Goal: Information Seeking & Learning: Find specific fact

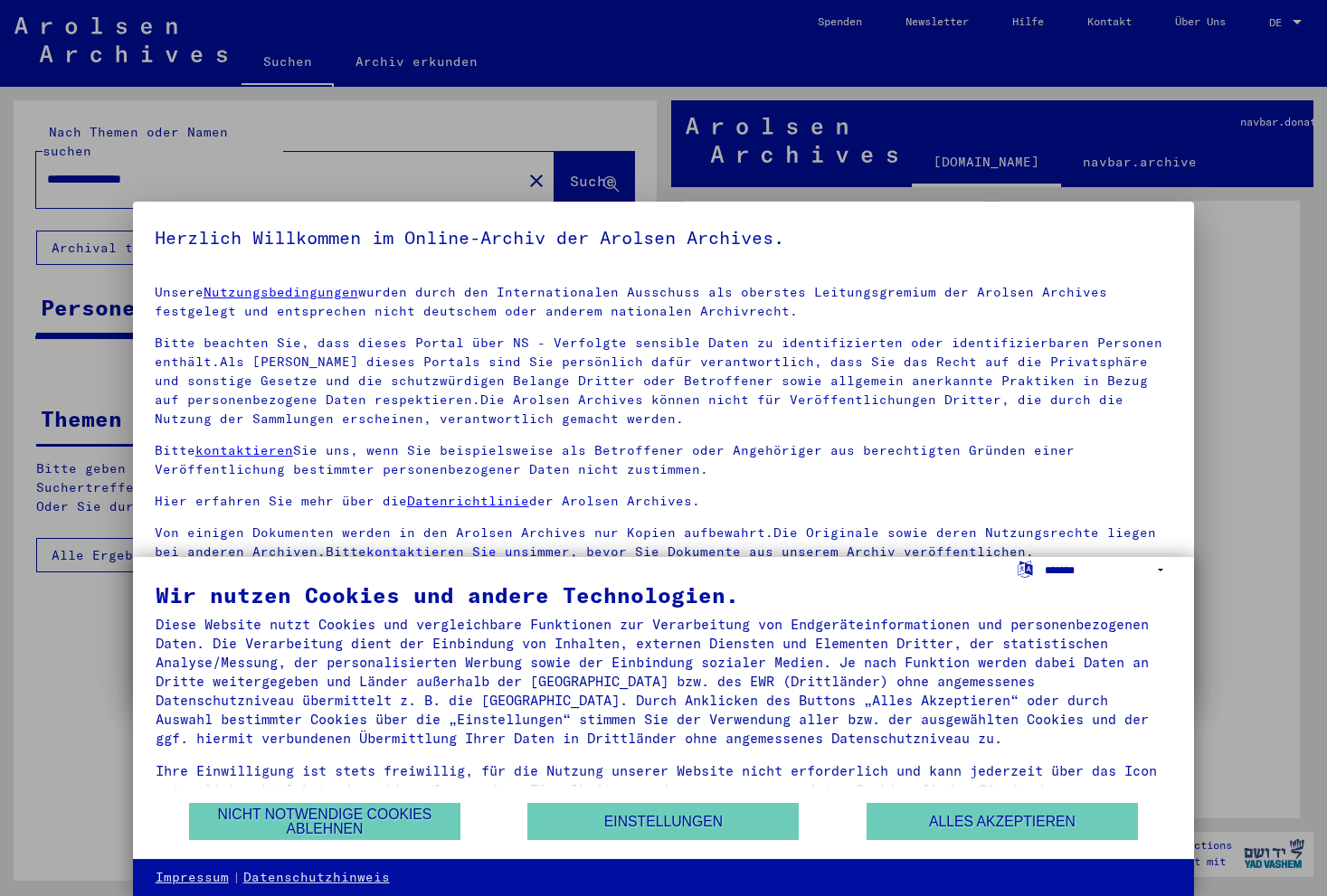
click at [1166, 569] on select "**********" at bounding box center [1108, 571] width 128 height 26
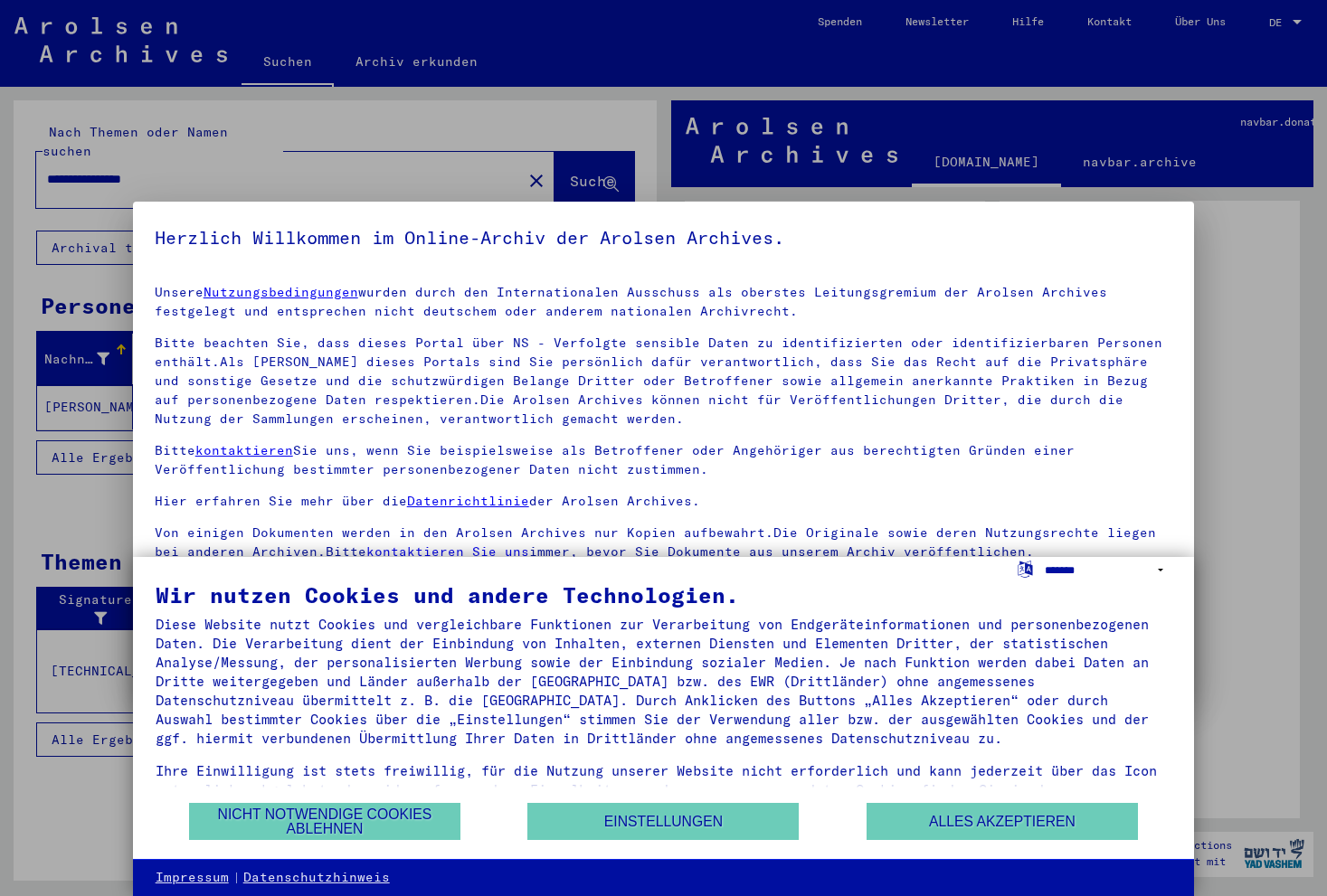
select select "*****"
click at [1045, 557] on select "**********" at bounding box center [1108, 571] width 128 height 26
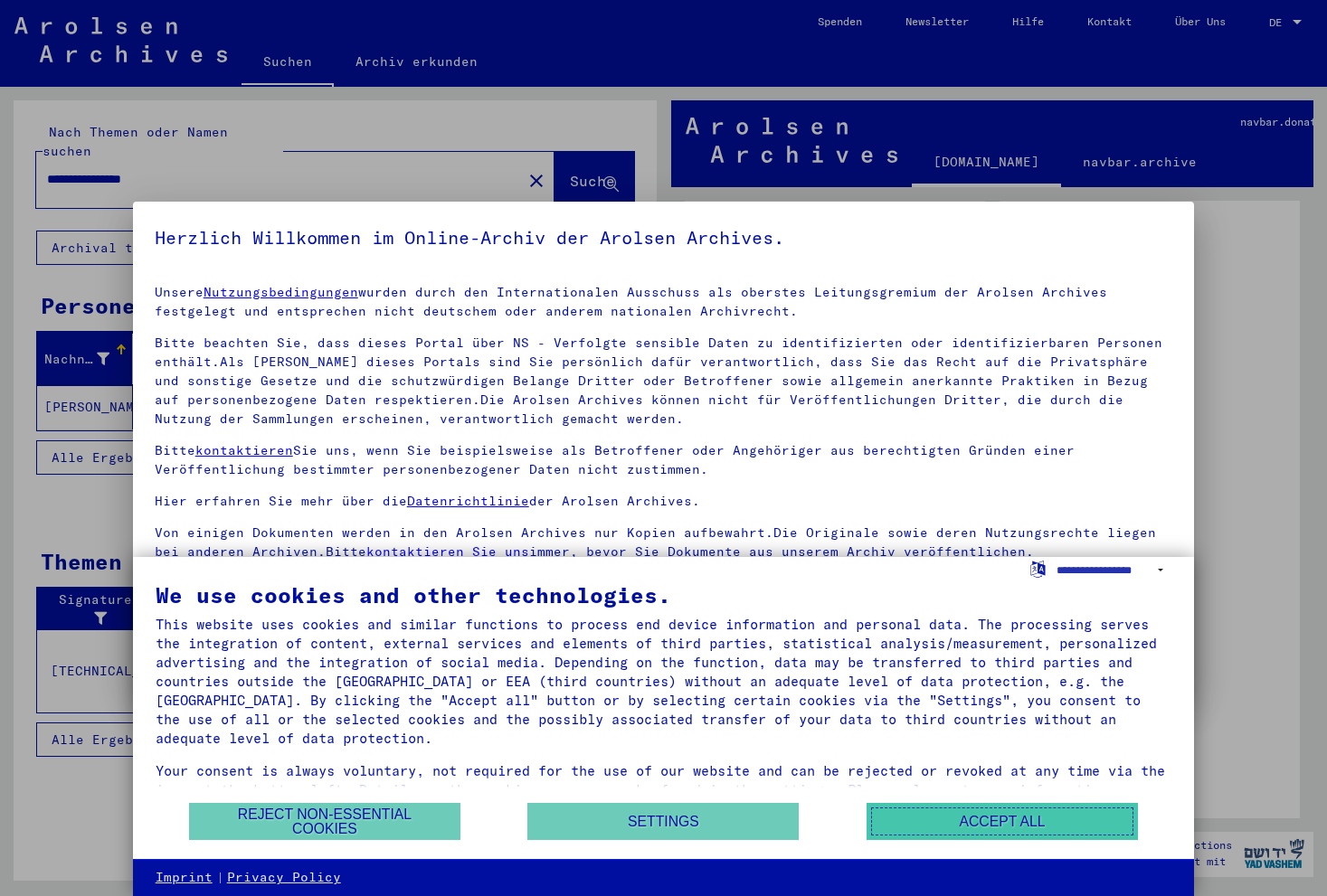
click at [1017, 832] on button "Accept all" at bounding box center [1001, 821] width 272 height 37
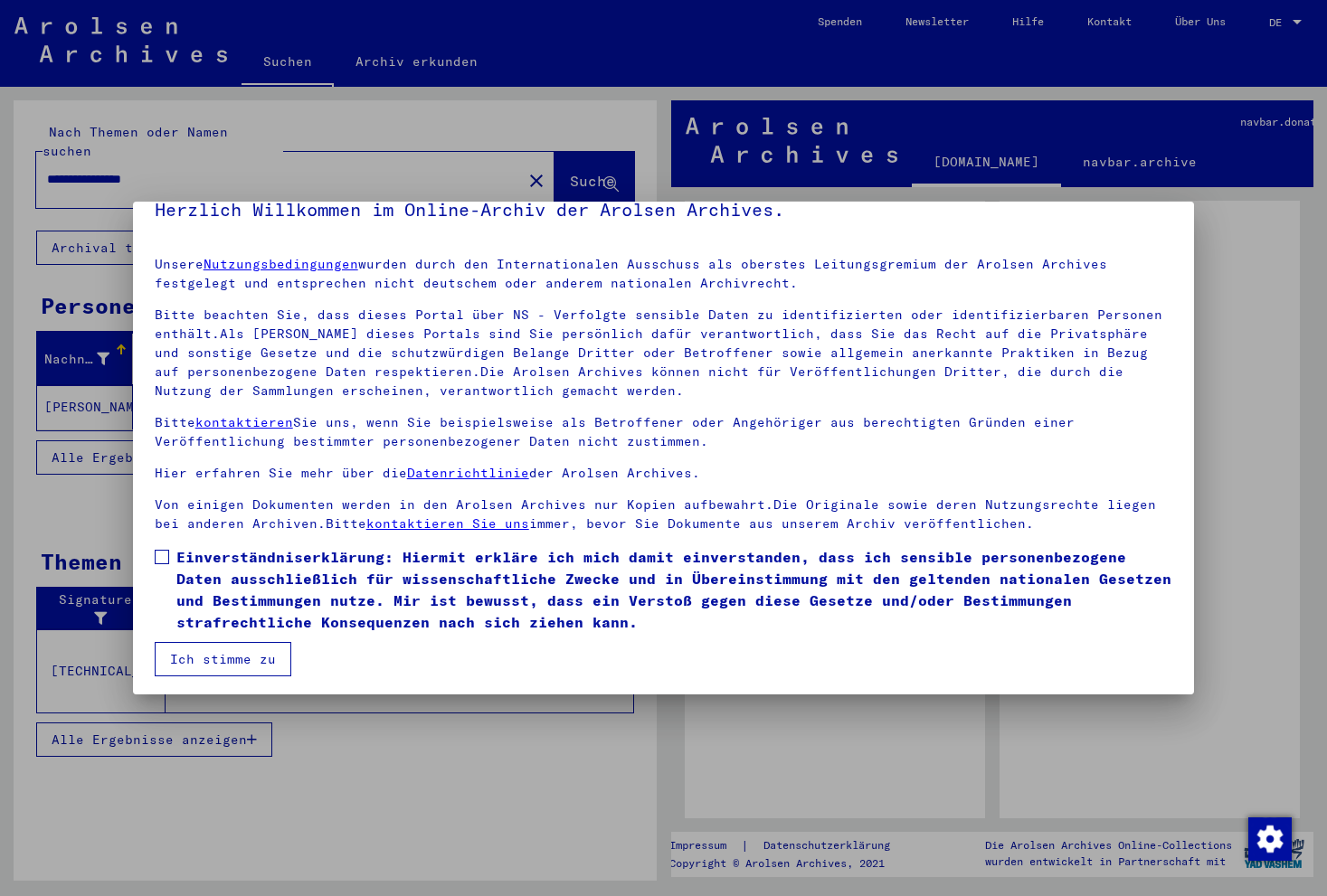
scroll to position [25, 0]
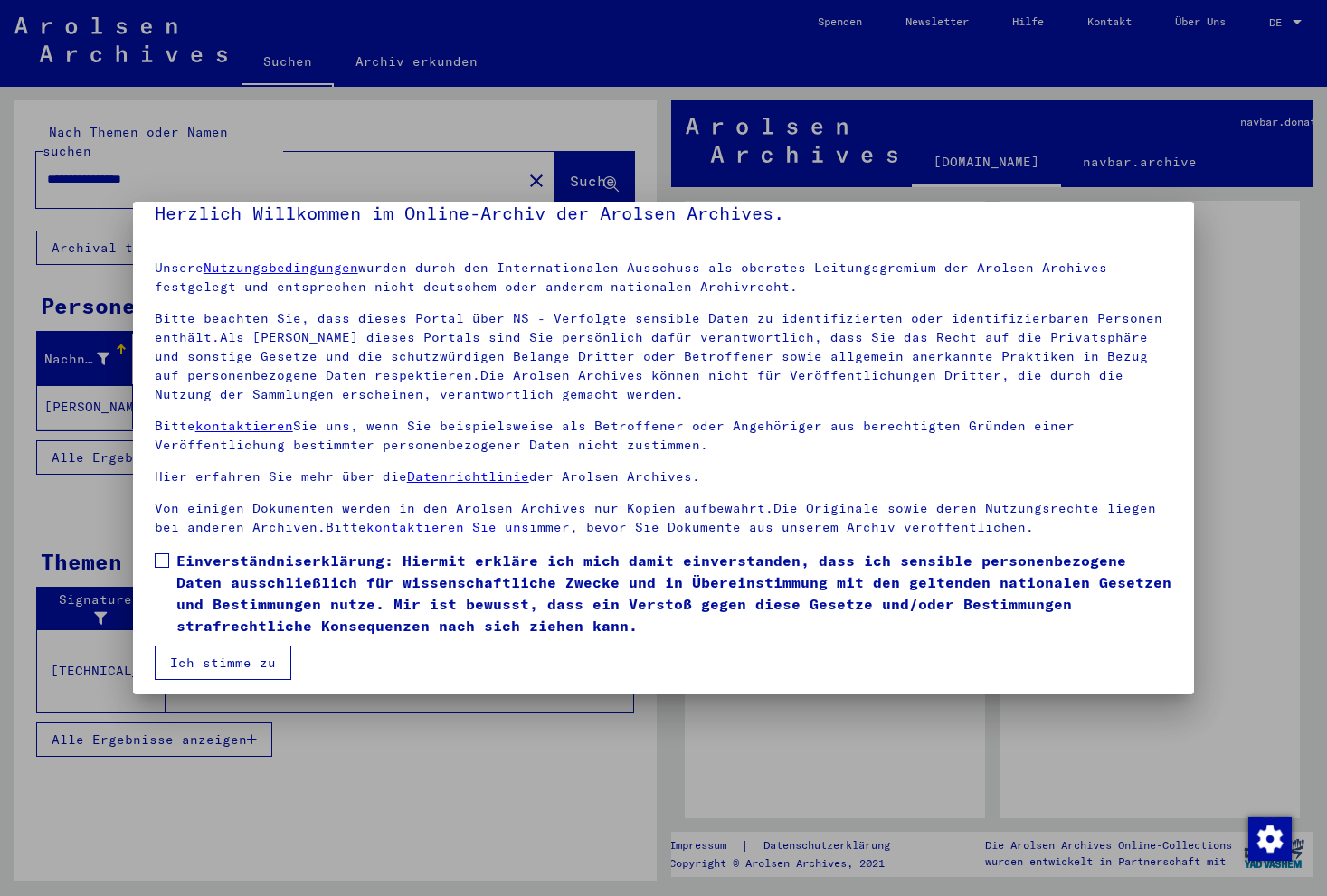
click at [1244, 336] on div at bounding box center [664, 448] width 1327 height 896
click at [240, 652] on button "Ich stimme zu" at bounding box center [222, 662] width 136 height 34
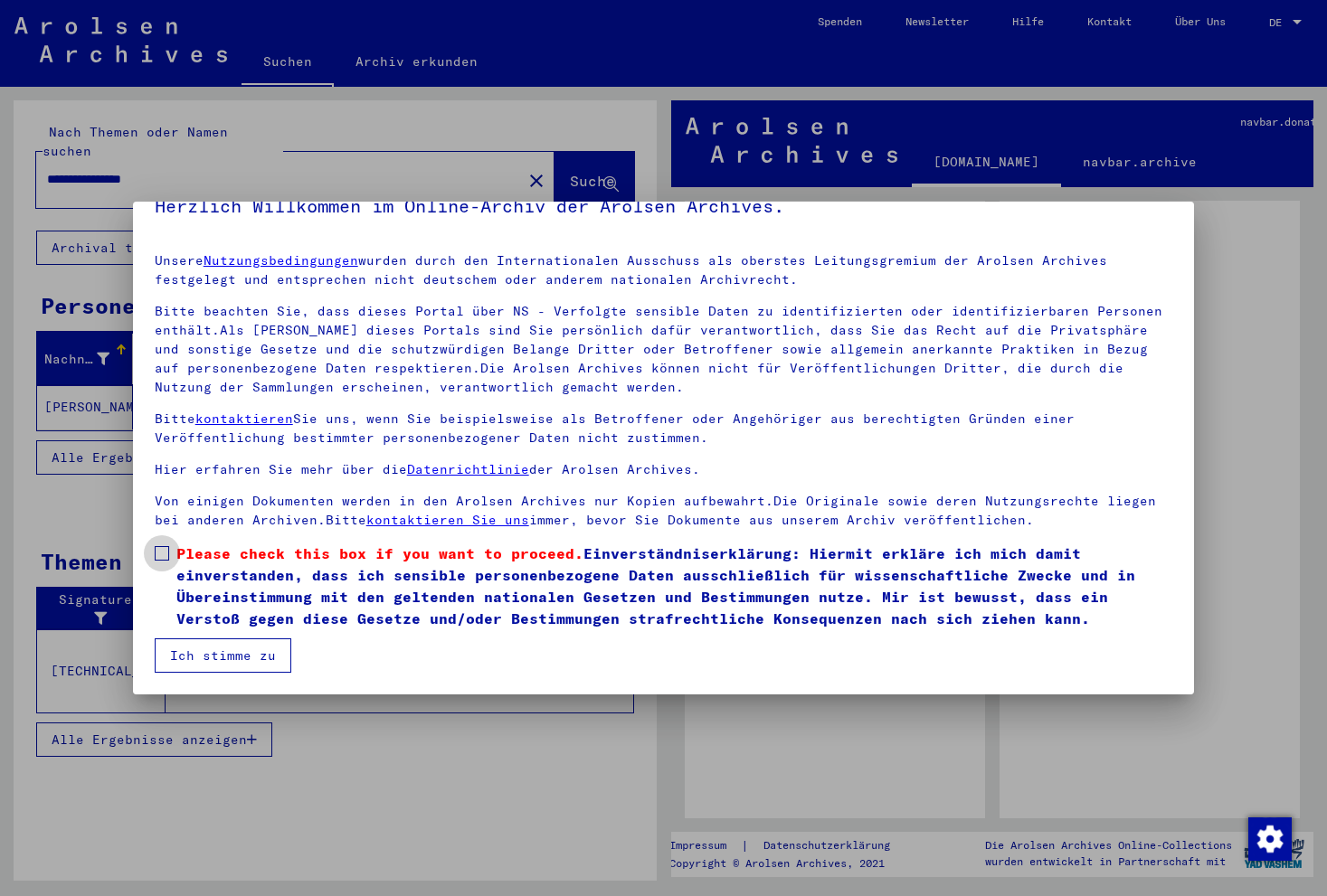
drag, startPoint x: 165, startPoint y: 555, endPoint x: 175, endPoint y: 600, distance: 46.1
click at [165, 555] on span at bounding box center [161, 553] width 14 height 14
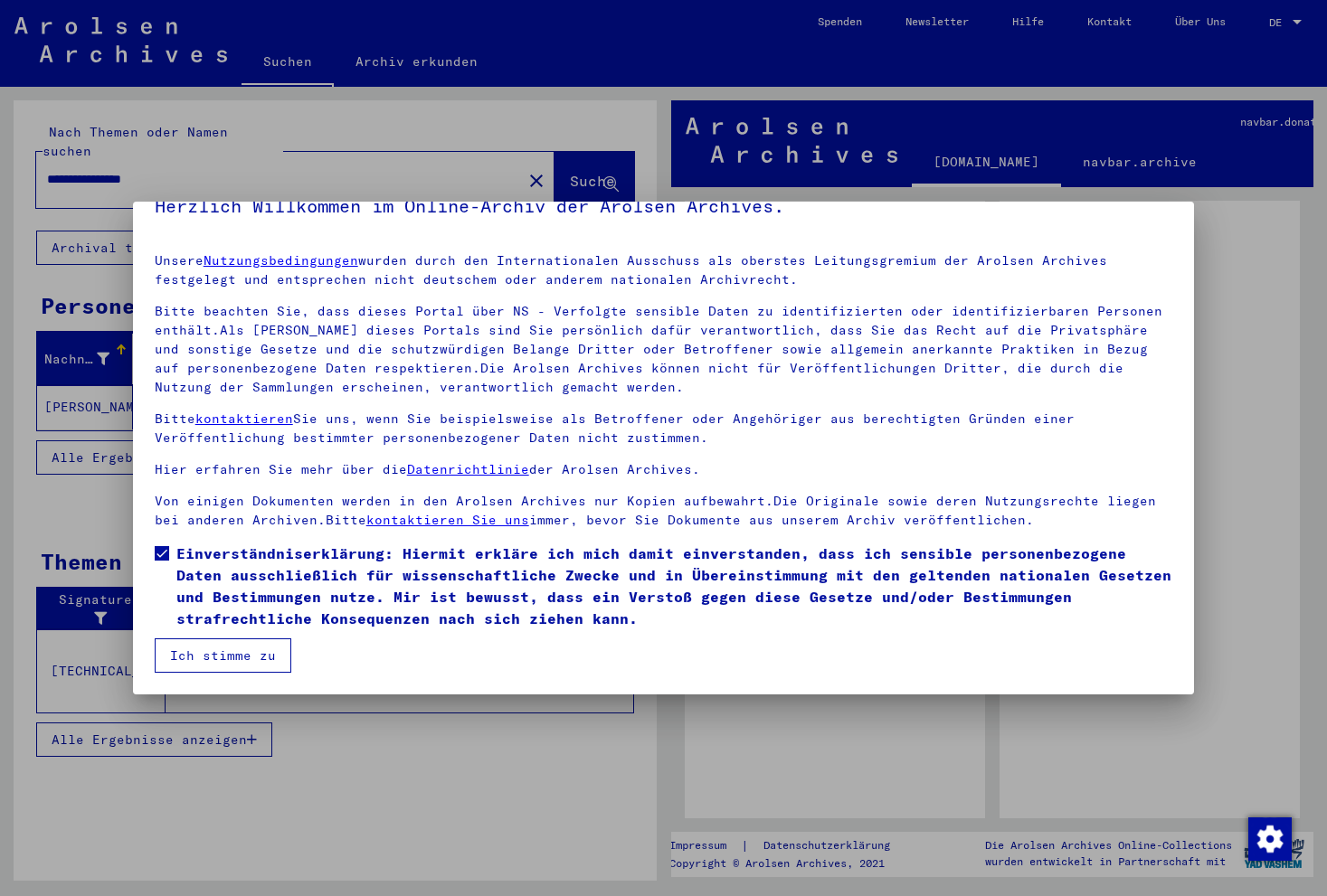
click at [199, 651] on button "Ich stimme zu" at bounding box center [222, 656] width 136 height 34
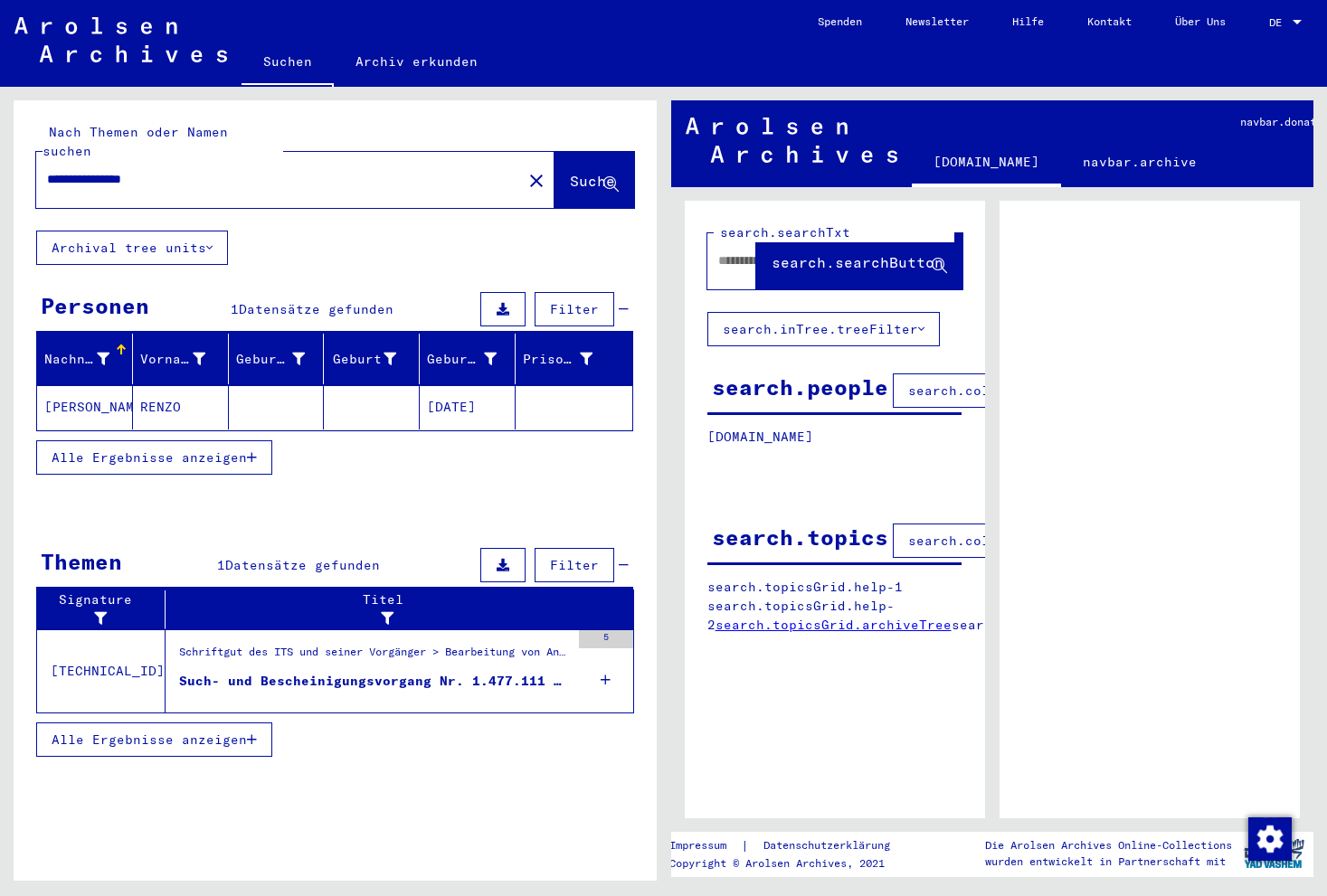
click at [1291, 19] on div at bounding box center [1297, 22] width 16 height 12
click at [1265, 33] on span "English" at bounding box center [1251, 32] width 44 height 13
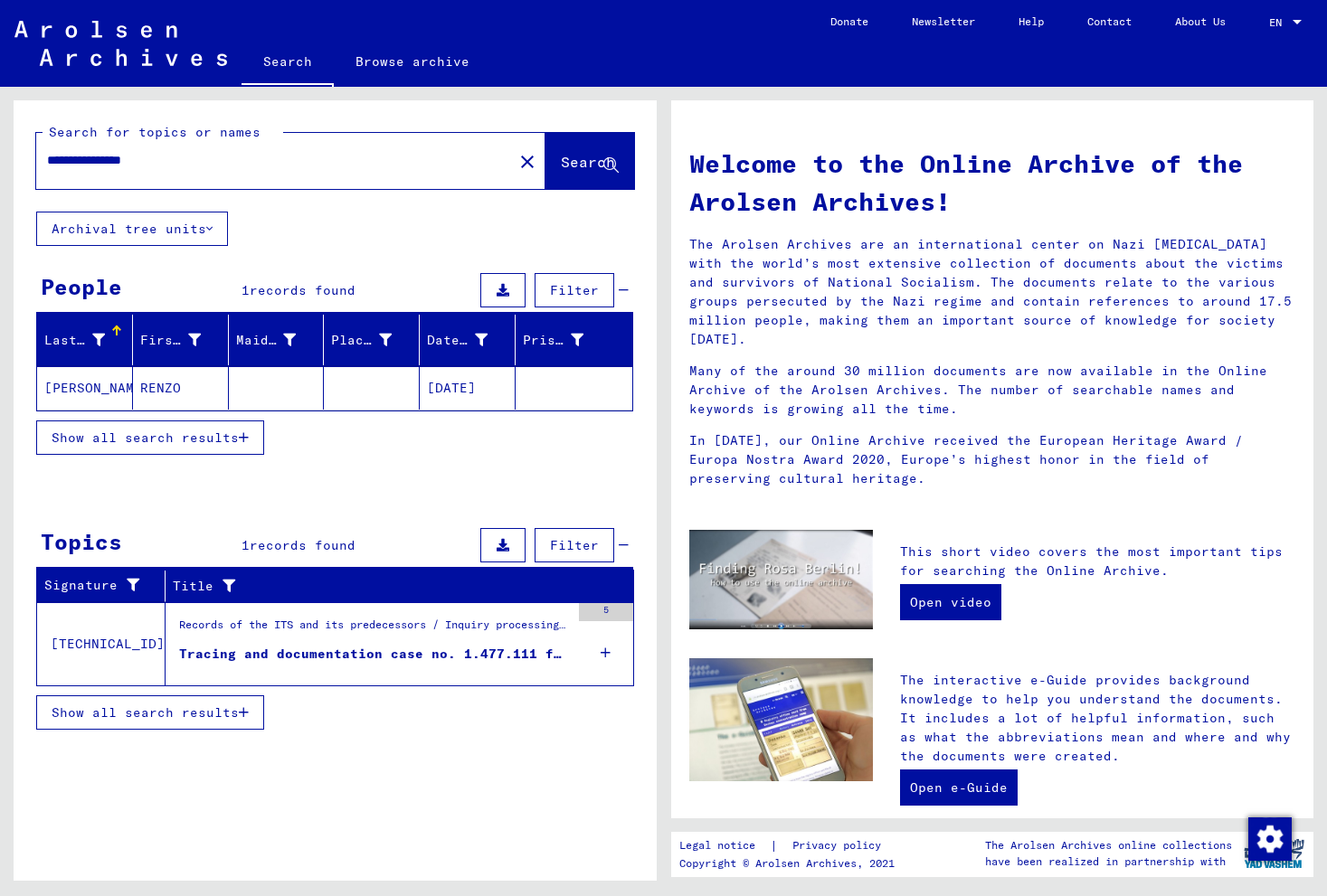
click at [77, 381] on mat-cell "[PERSON_NAME]" at bounding box center [84, 388] width 96 height 44
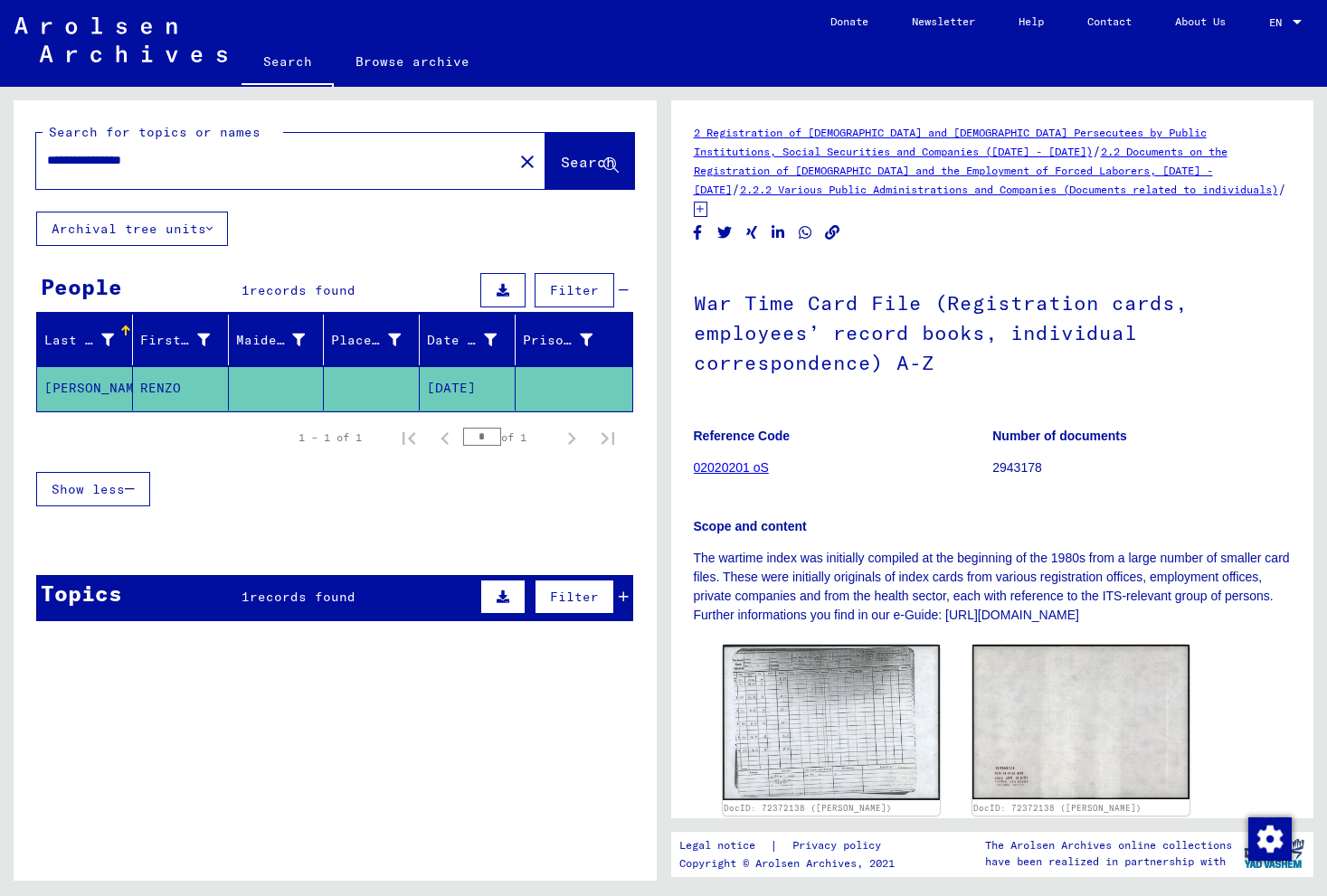
click at [728, 460] on link "02020201 oS" at bounding box center [731, 466] width 75 height 14
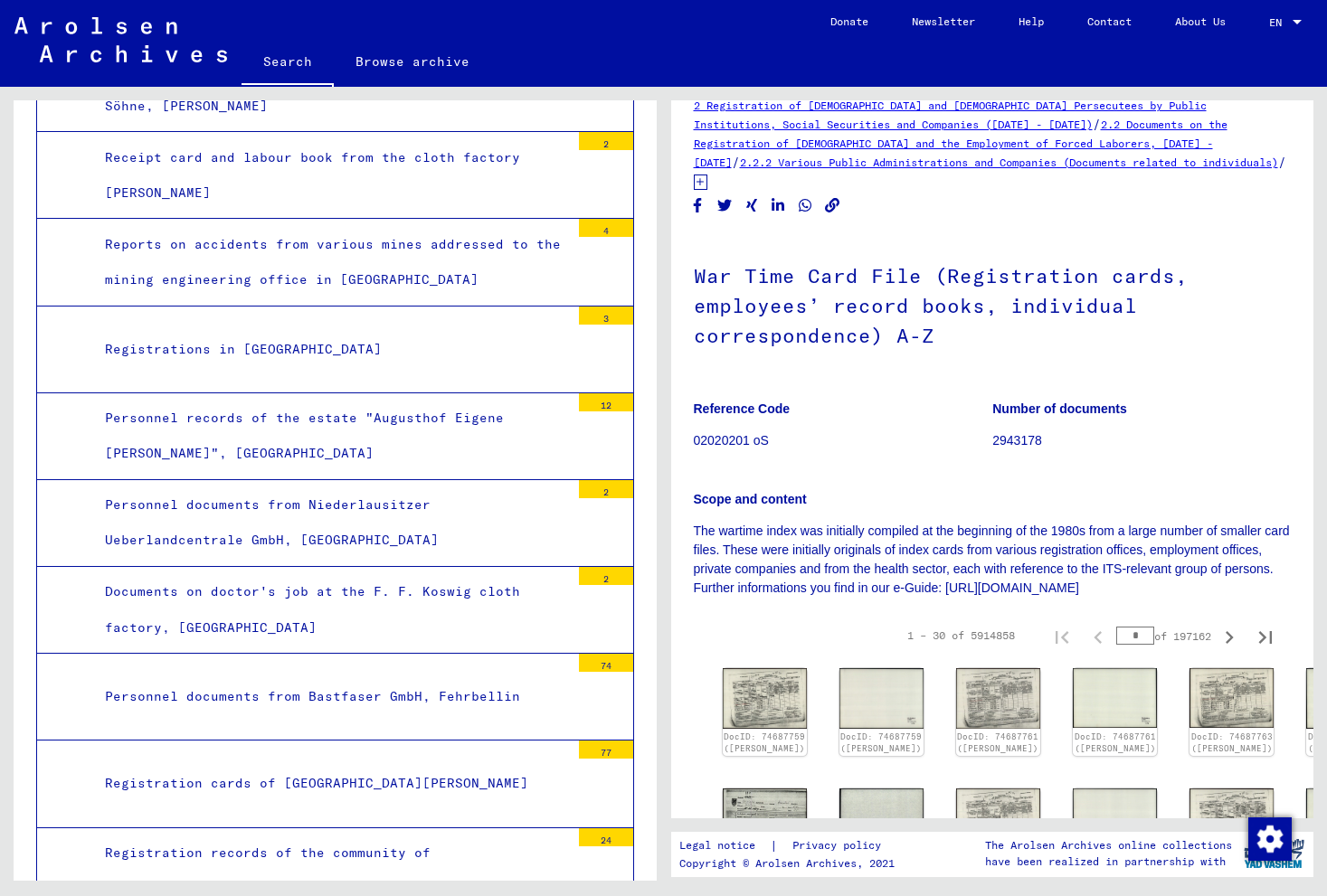
scroll to position [24, 0]
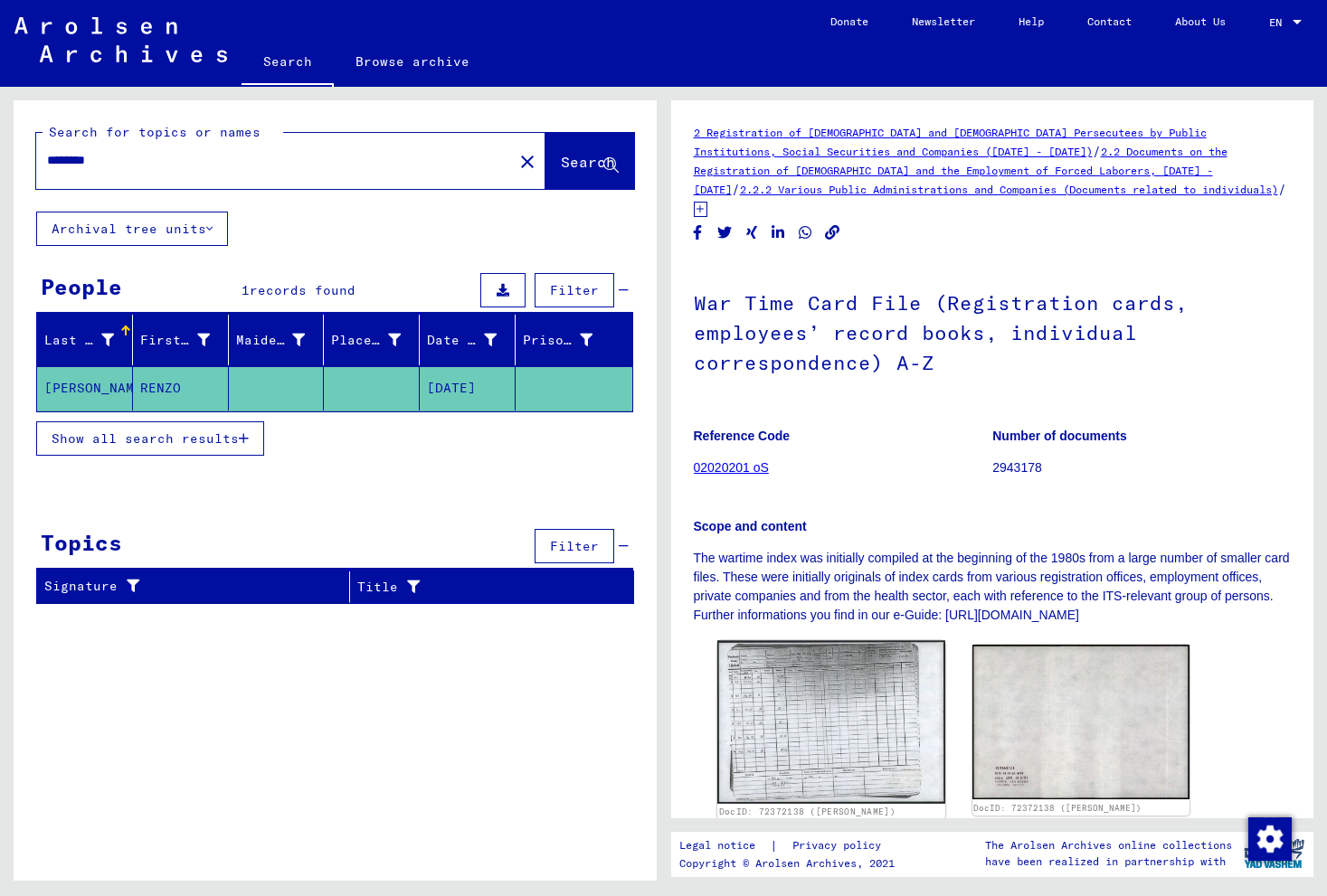
click at [828, 681] on img at bounding box center [830, 722] width 228 height 164
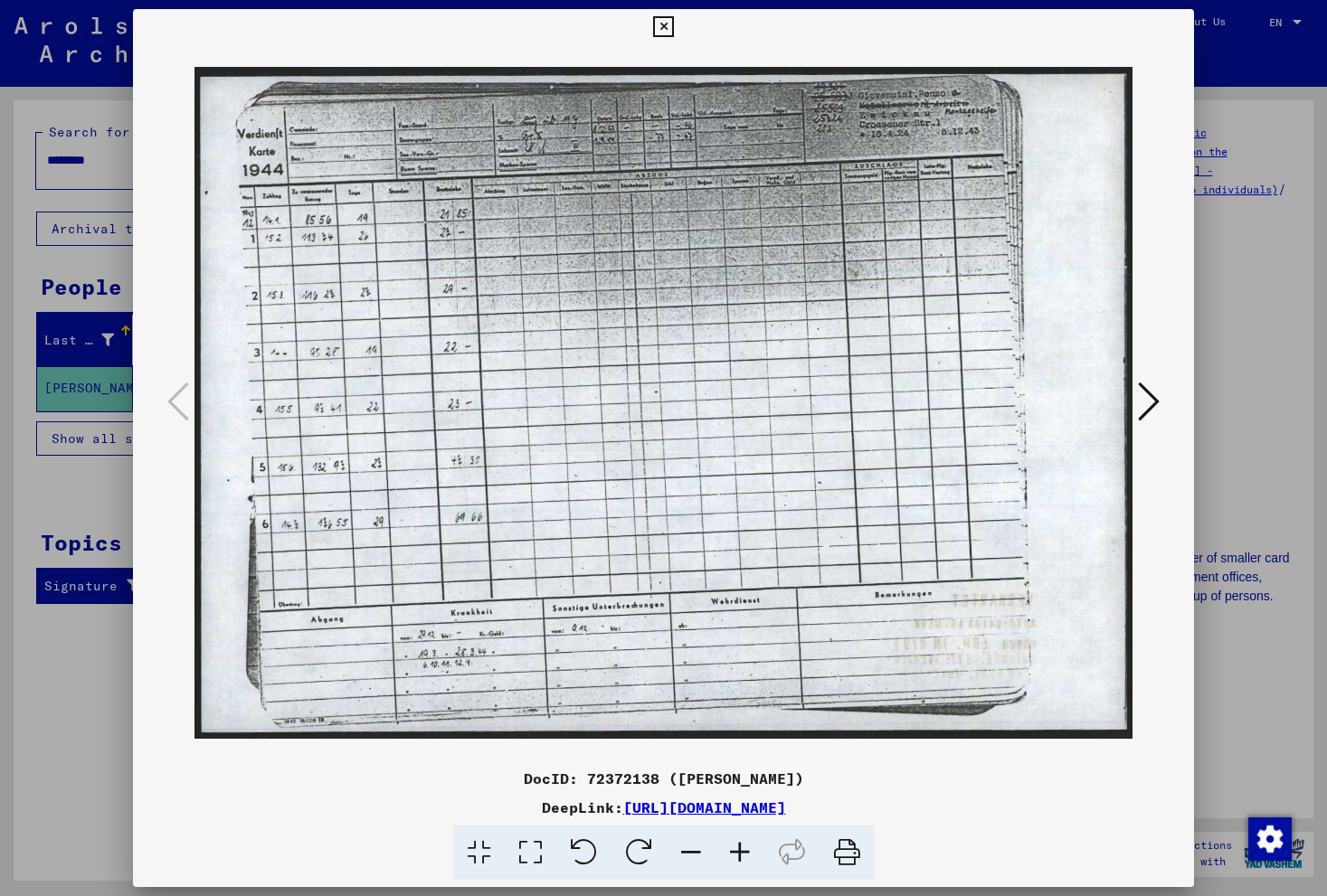
click at [738, 851] on icon at bounding box center [740, 852] width 49 height 55
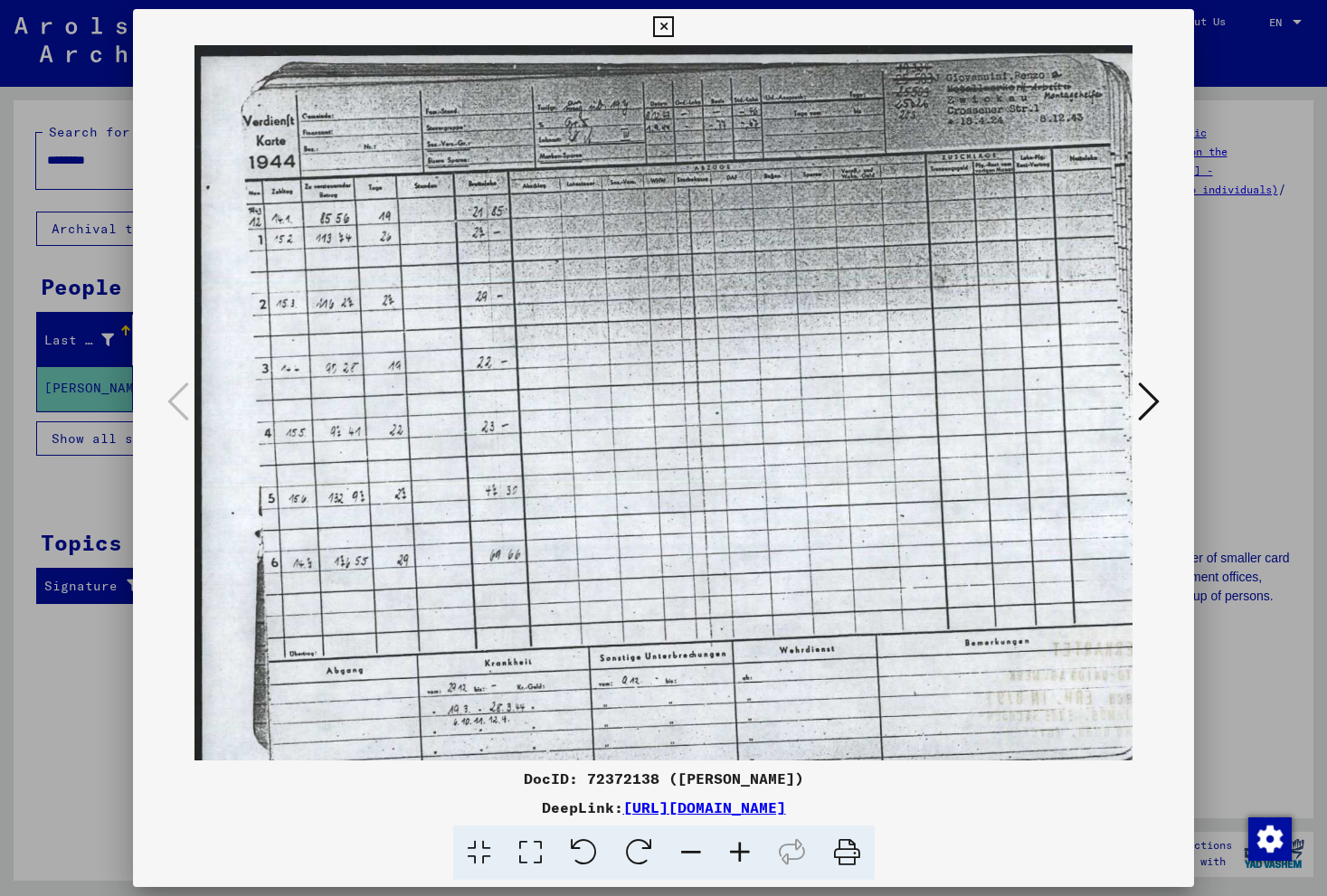
click at [738, 851] on icon at bounding box center [740, 852] width 49 height 55
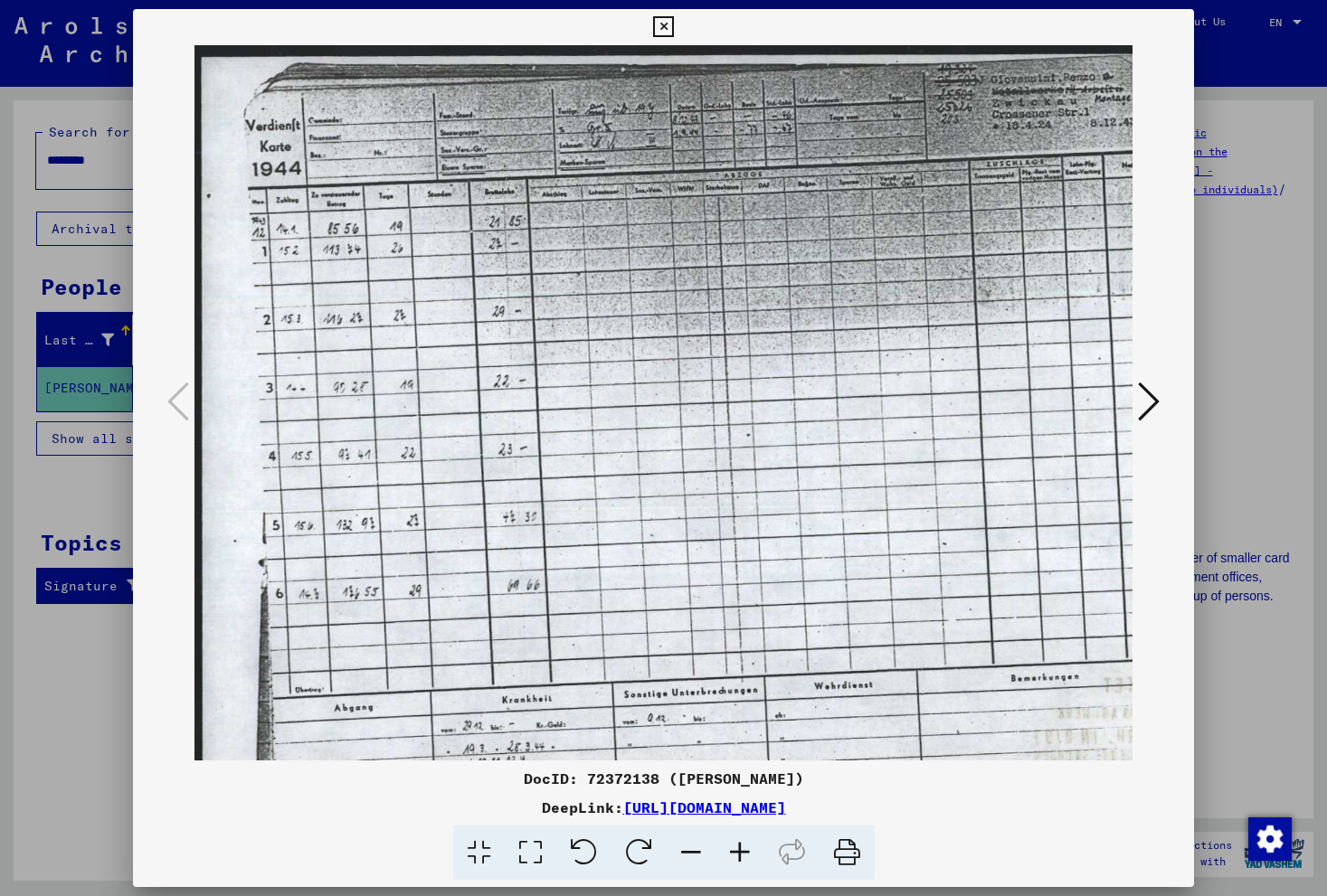
click at [1141, 410] on icon at bounding box center [1148, 401] width 22 height 44
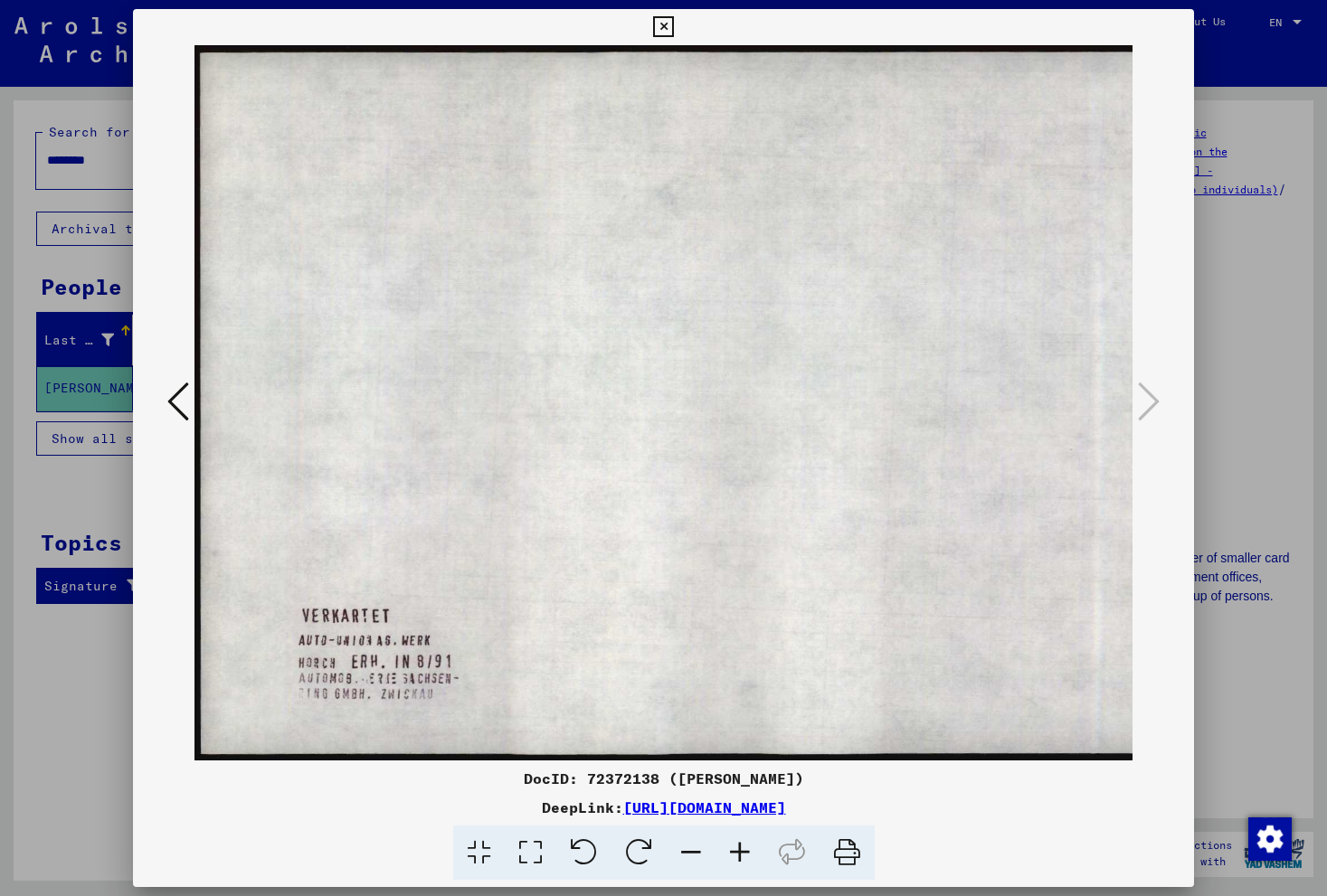
click at [687, 852] on icon at bounding box center [691, 852] width 49 height 55
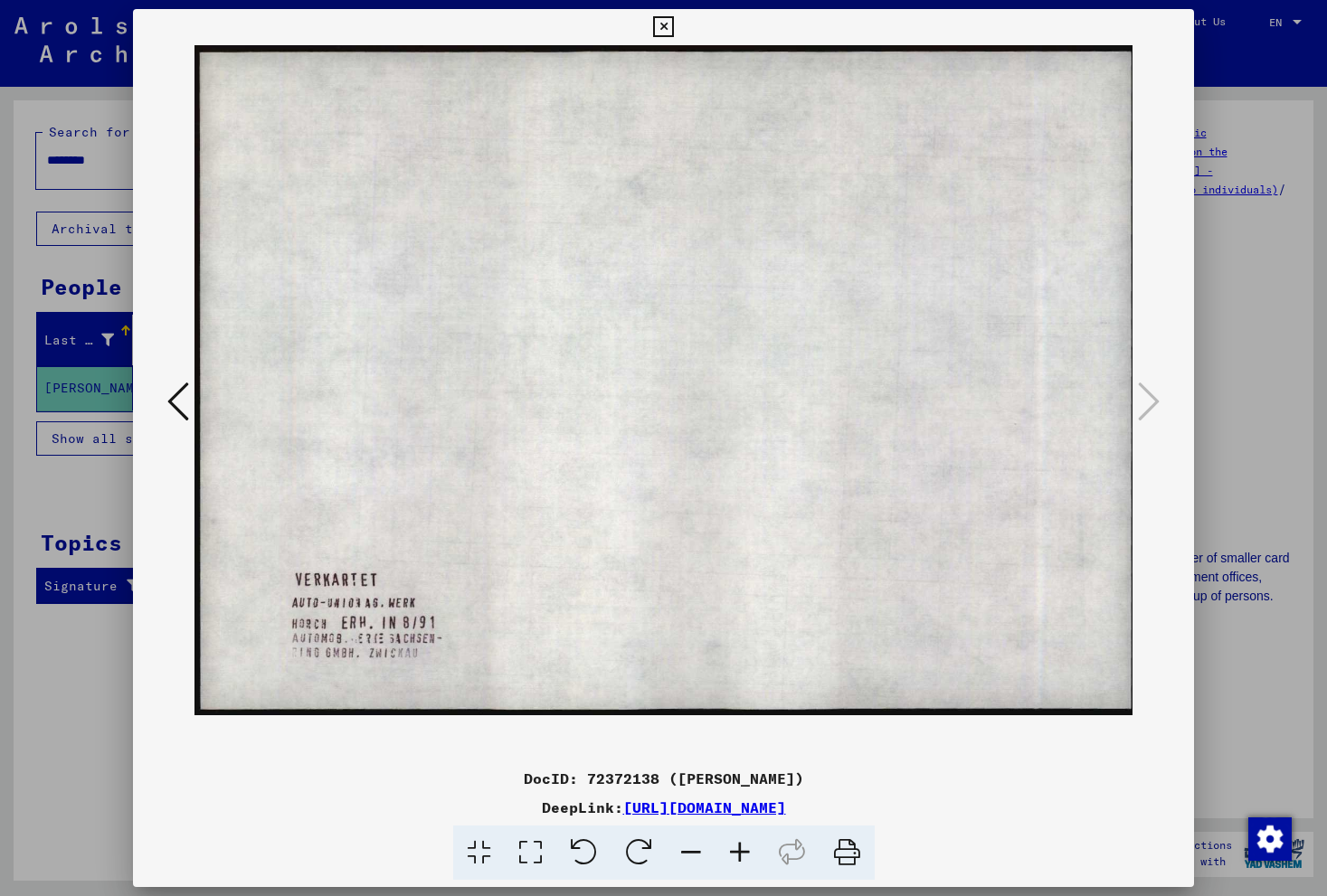
click at [687, 852] on icon at bounding box center [691, 852] width 49 height 55
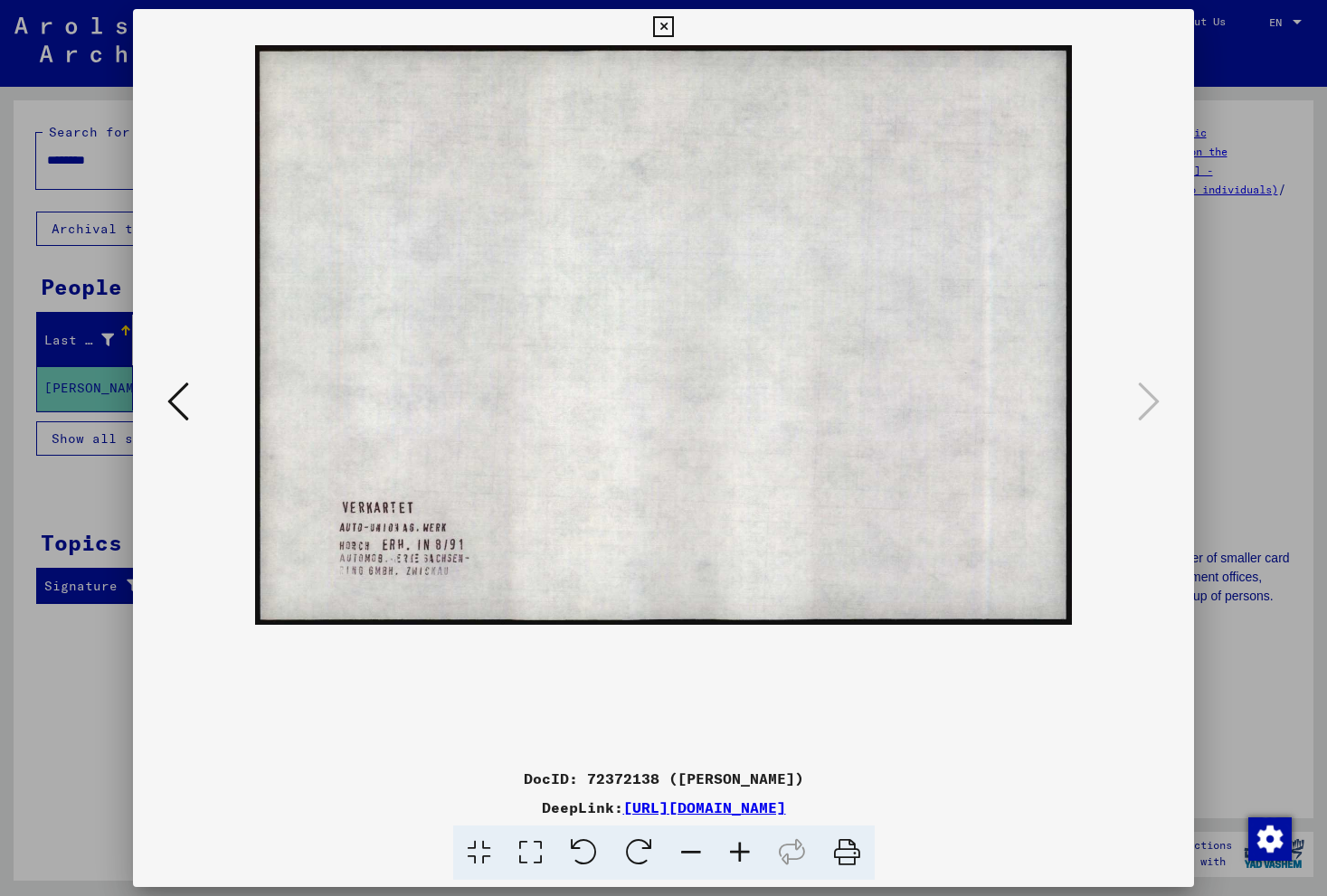
click at [177, 397] on icon at bounding box center [178, 401] width 22 height 44
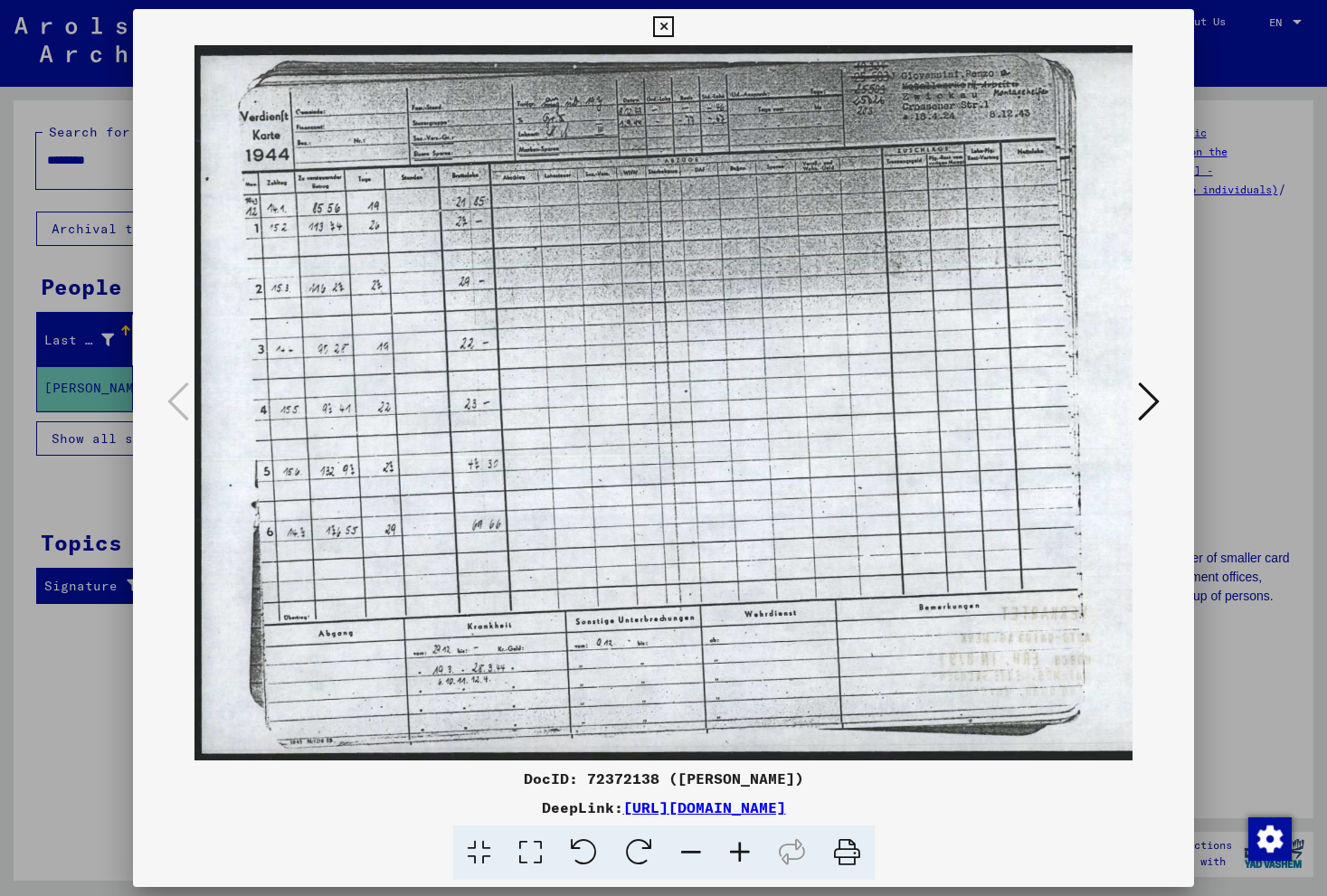
click at [661, 26] on icon at bounding box center [664, 26] width 21 height 22
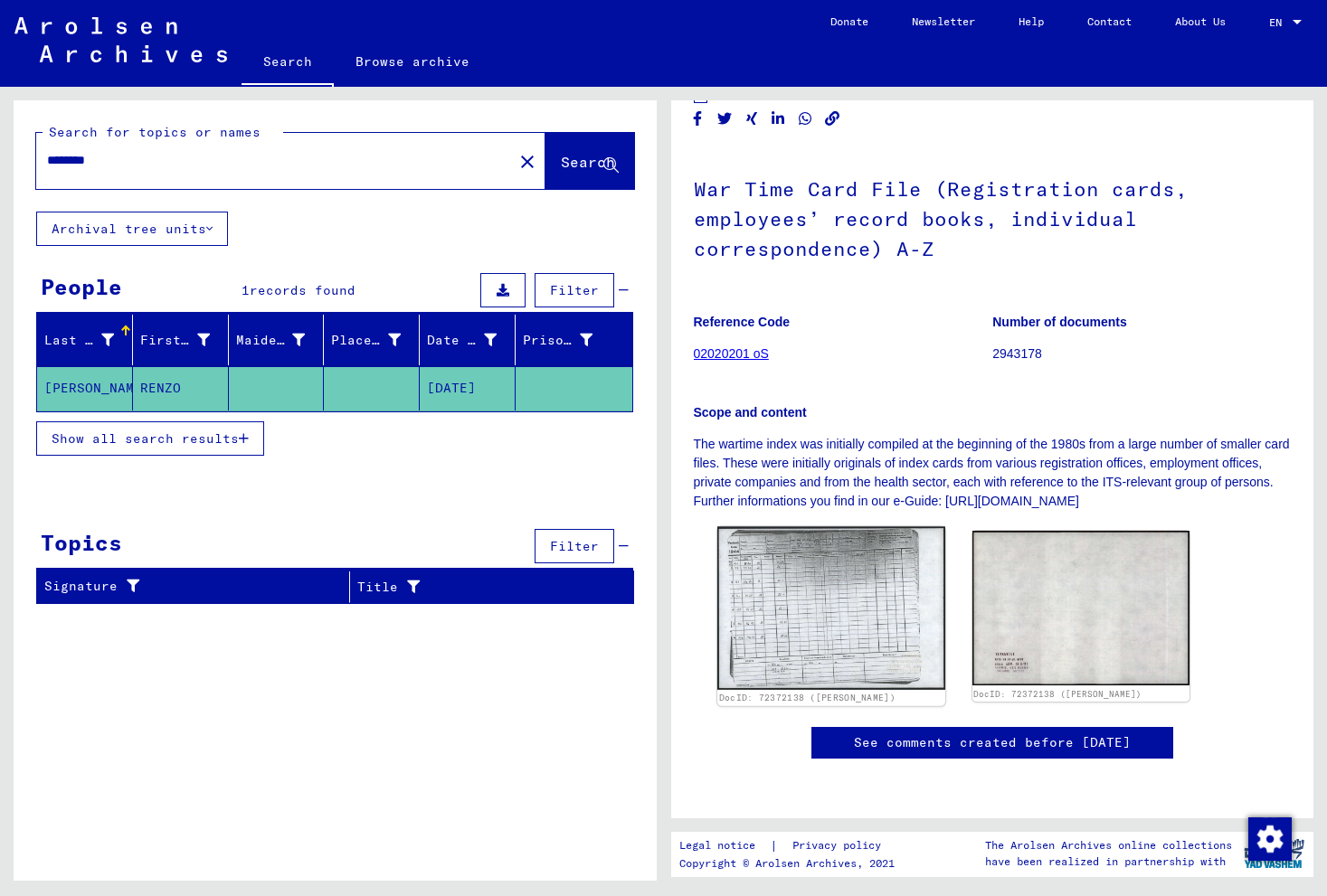
scroll to position [215, 0]
click at [972, 733] on link "See comments created before [DATE]" at bounding box center [992, 743] width 276 height 19
click at [146, 442] on span "Show all search results" at bounding box center [145, 438] width 187 height 16
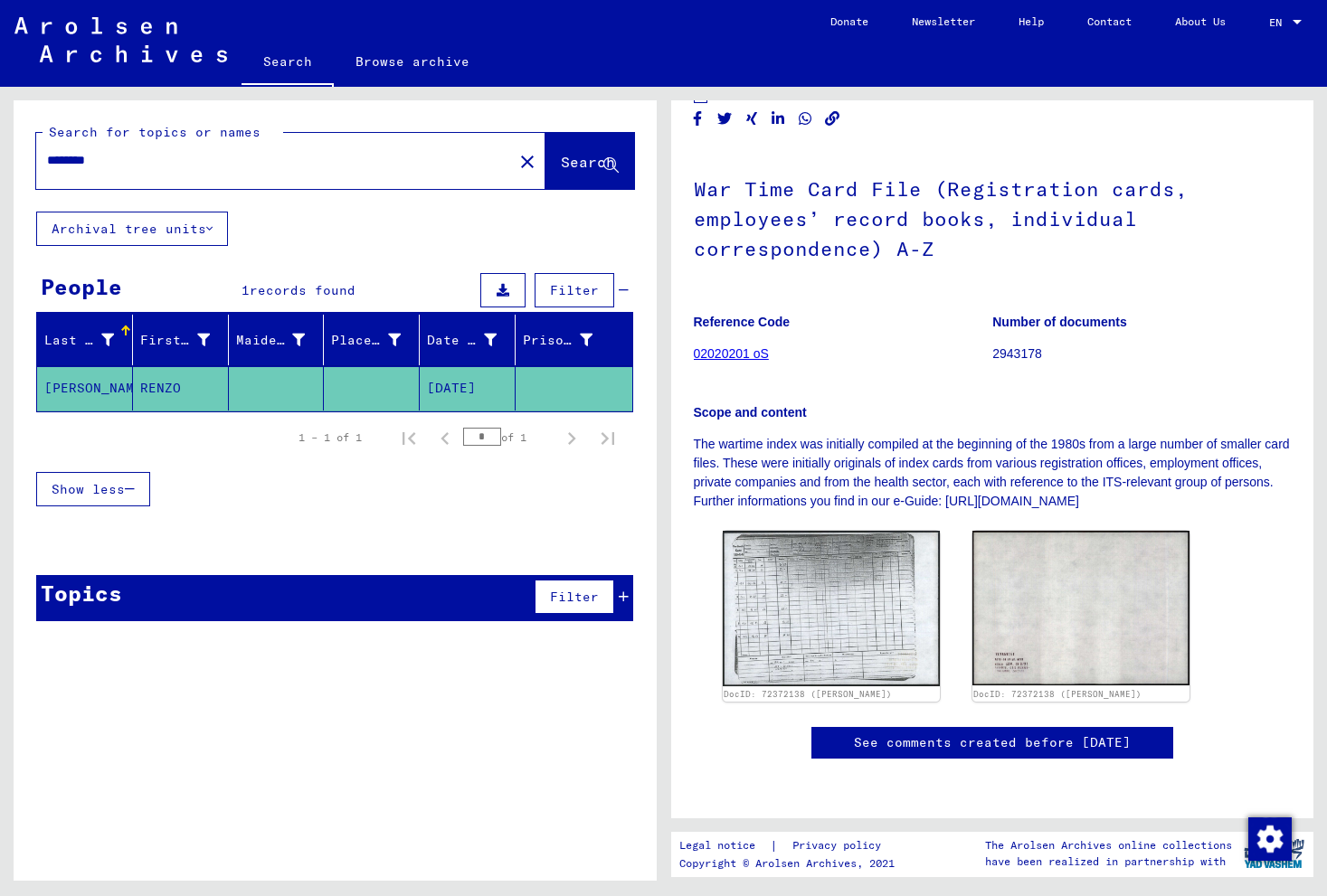
scroll to position [194, 0]
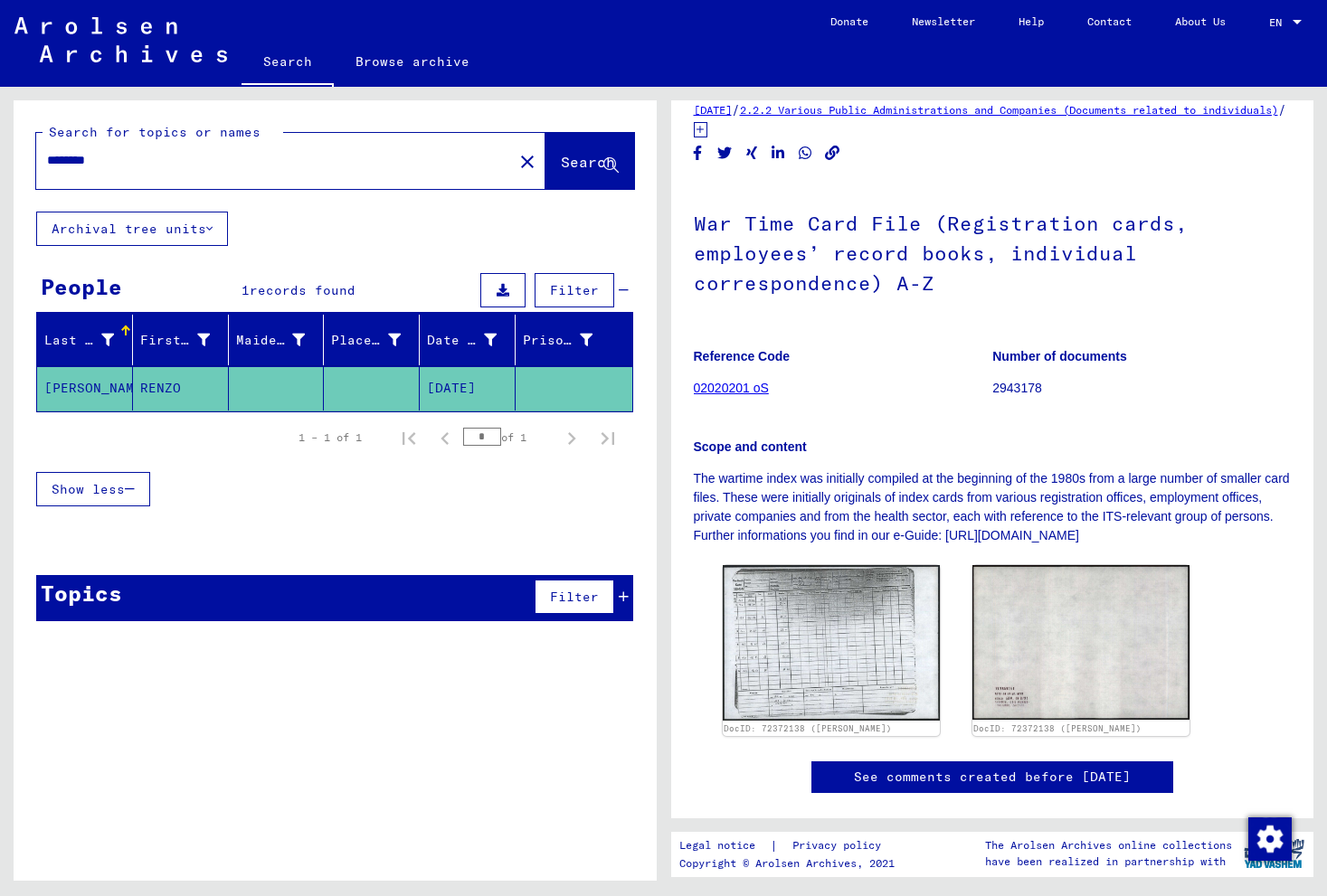
click at [723, 380] on link "02020201 oS" at bounding box center [731, 387] width 75 height 14
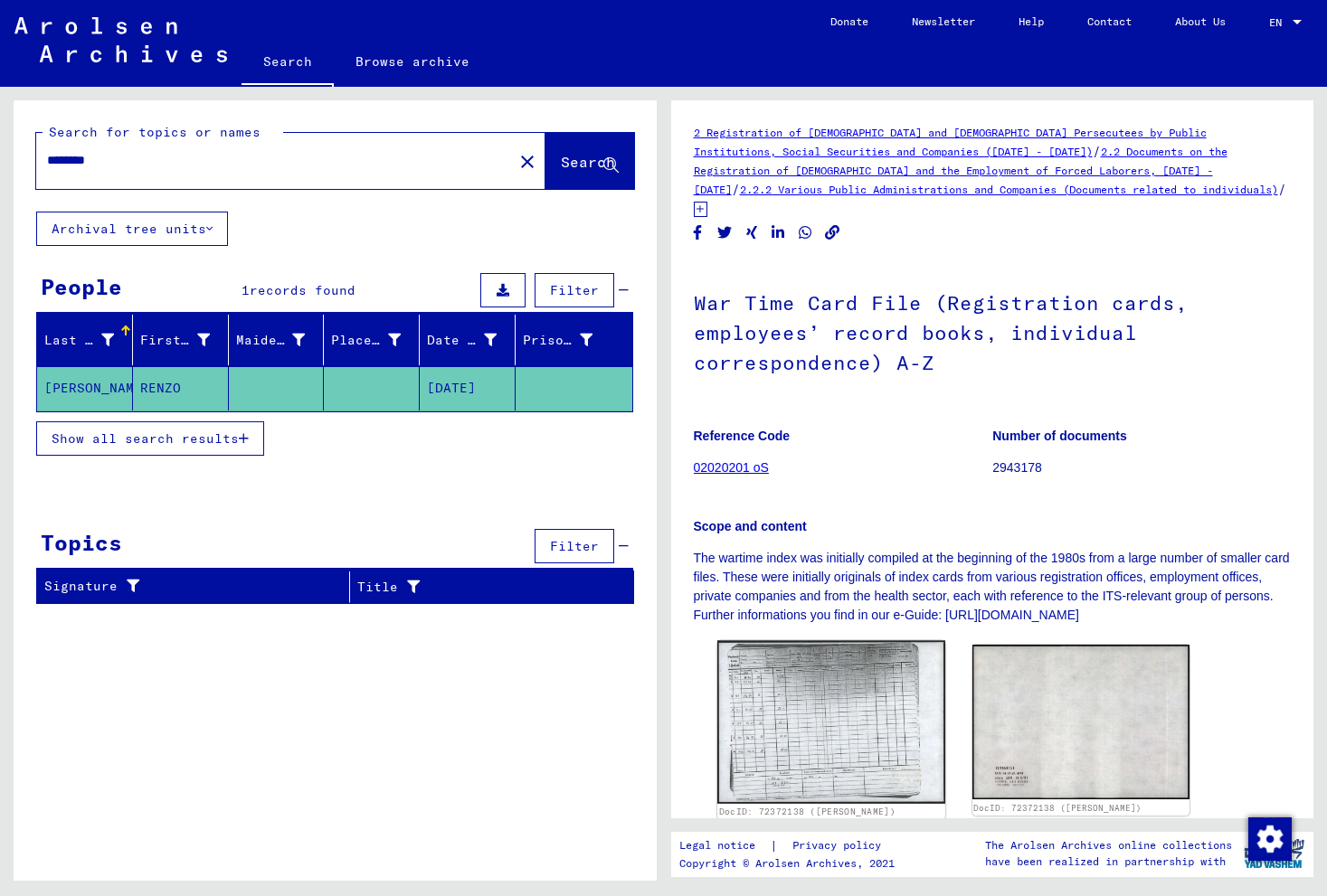
click at [820, 670] on img at bounding box center [830, 722] width 228 height 164
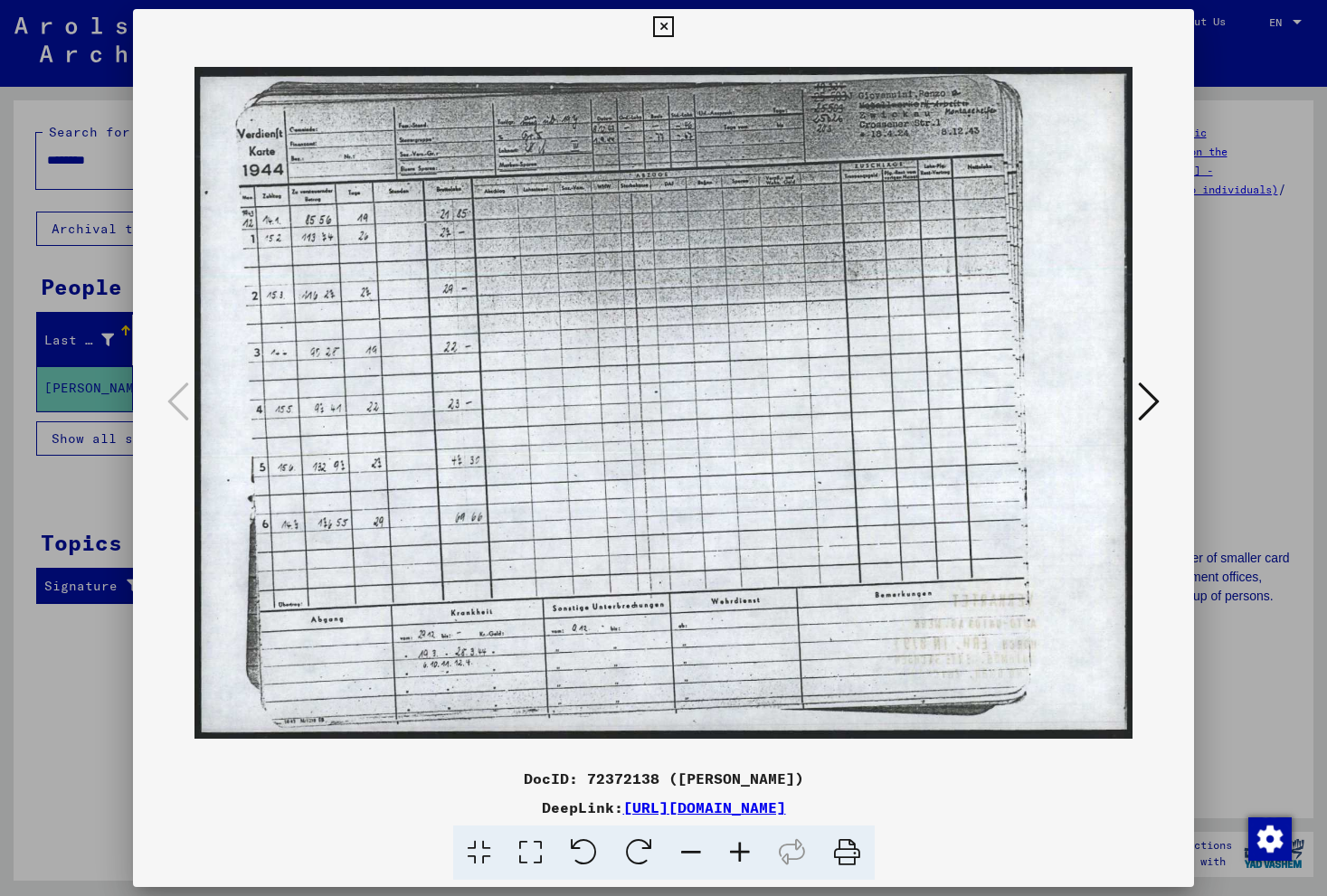
click at [786, 809] on link "[URL][DOMAIN_NAME]" at bounding box center [704, 807] width 163 height 18
